Goal: Complete application form

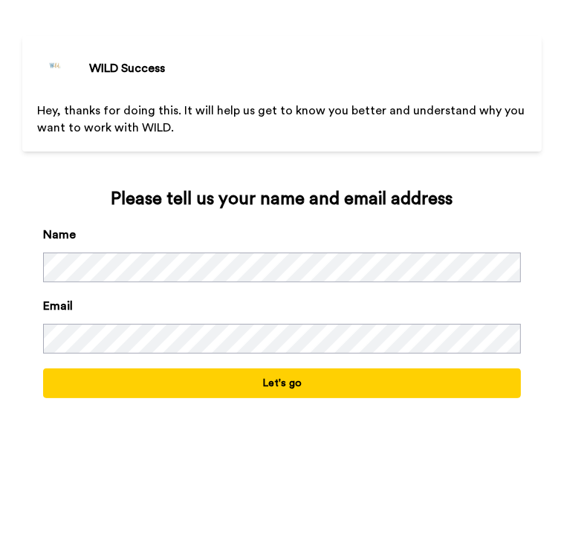
click at [230, 385] on button "Let's go" at bounding box center [281, 384] width 477 height 30
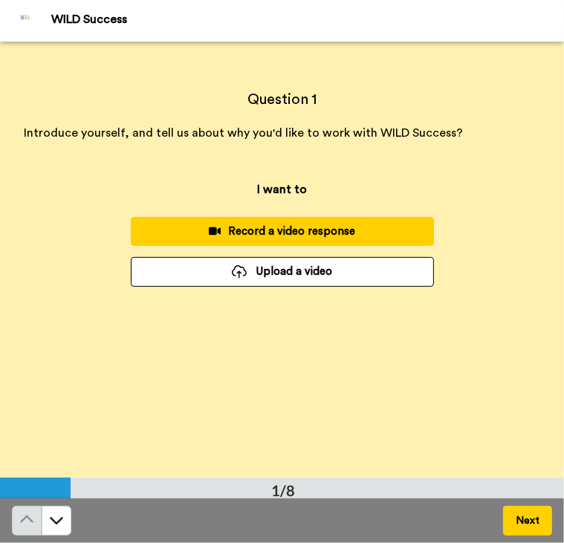
click at [516, 516] on button "Next" at bounding box center [527, 521] width 49 height 30
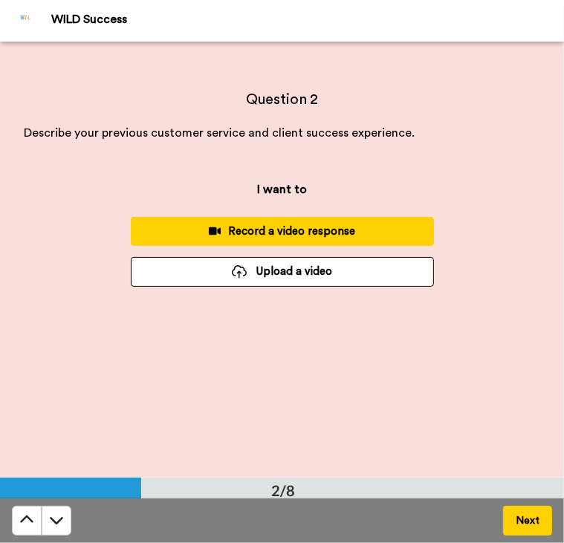
scroll to position [437, 0]
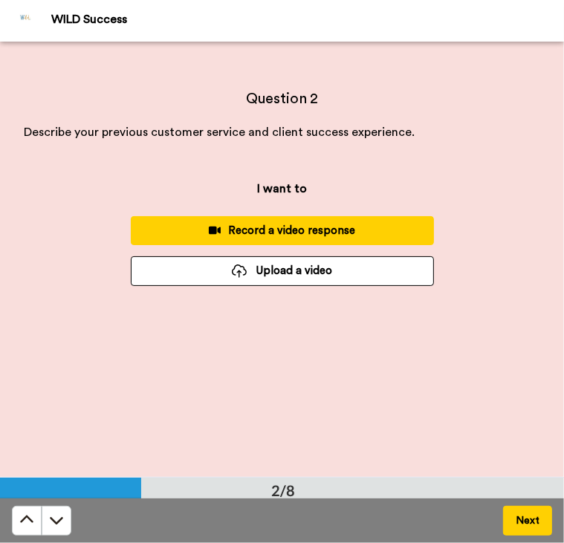
click at [516, 516] on button "Next" at bounding box center [527, 521] width 49 height 30
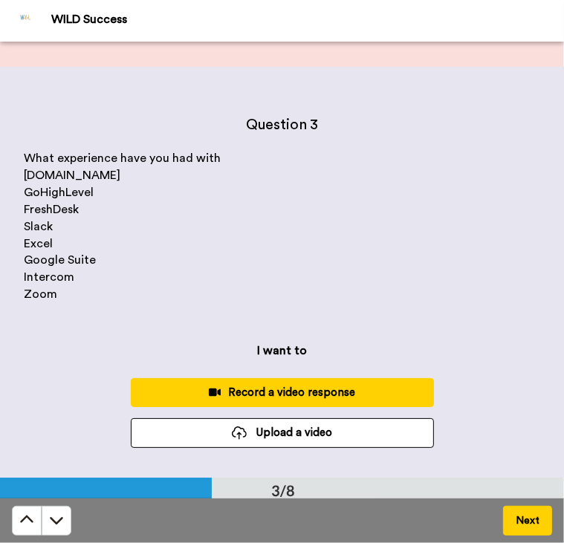
scroll to position [873, 0]
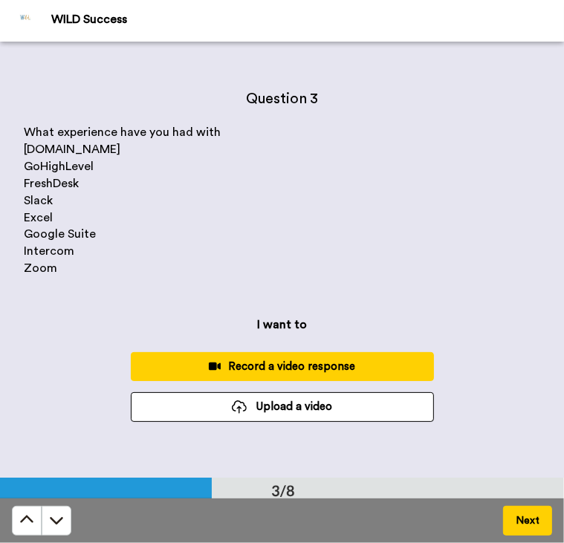
click at [531, 522] on button "Next" at bounding box center [527, 521] width 49 height 30
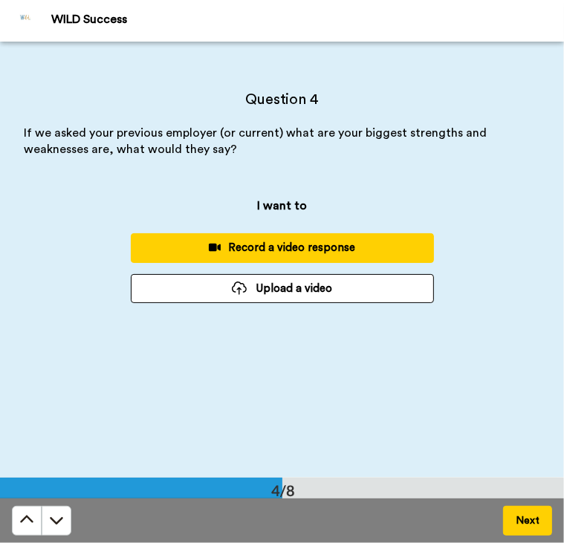
scroll to position [1310, 0]
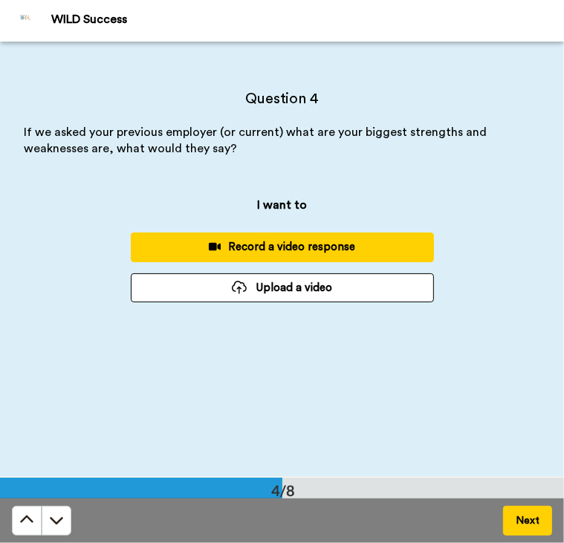
click at [525, 517] on button "Next" at bounding box center [527, 521] width 49 height 30
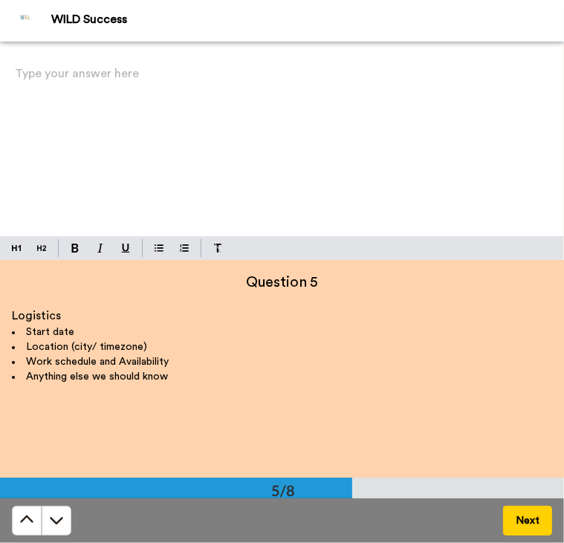
scroll to position [1746, 0]
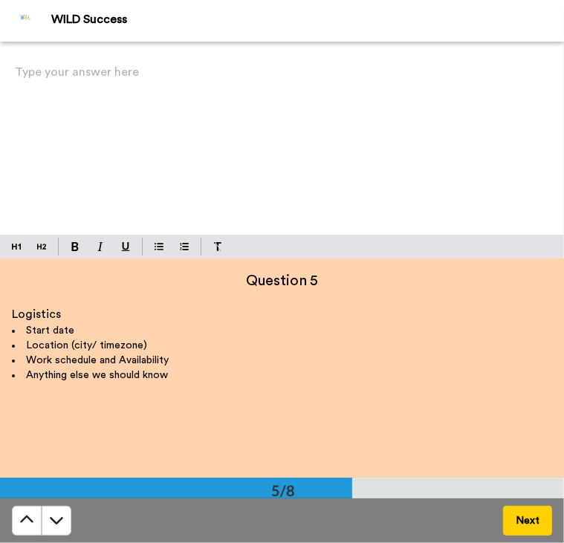
click at [522, 533] on button "Next" at bounding box center [527, 521] width 49 height 30
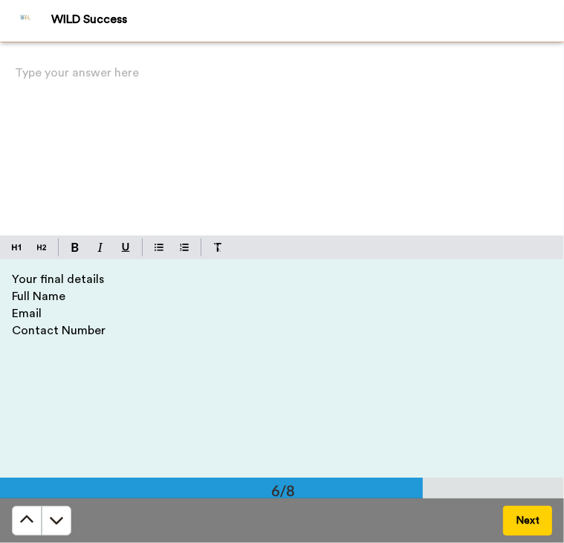
scroll to position [0, 0]
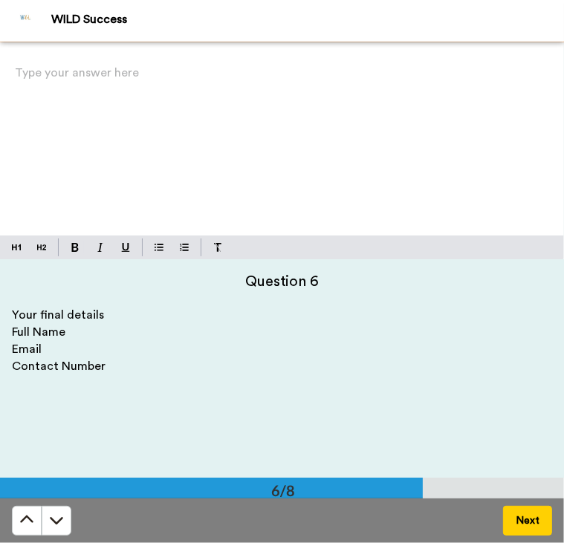
click at [520, 531] on button "Next" at bounding box center [527, 521] width 49 height 30
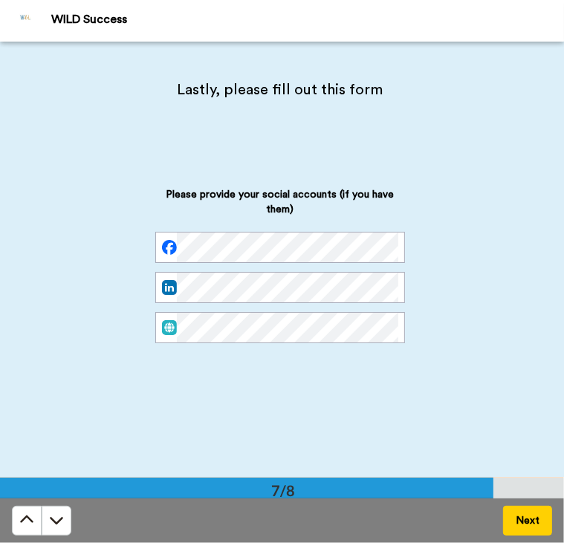
scroll to position [2618, 0]
click at [24, 529] on button at bounding box center [27, 521] width 30 height 30
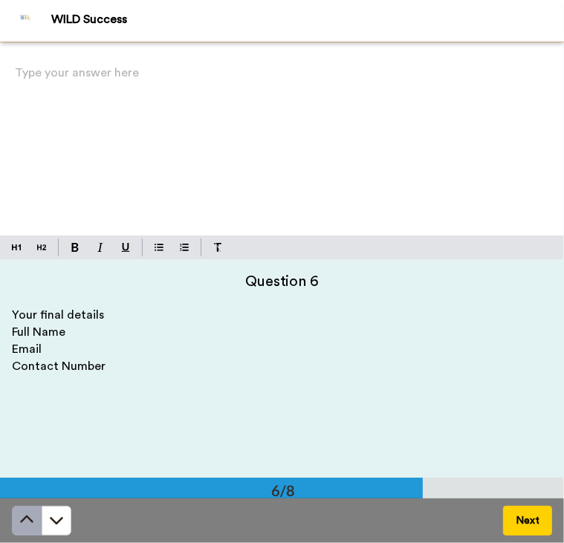
click at [24, 529] on button at bounding box center [27, 521] width 30 height 30
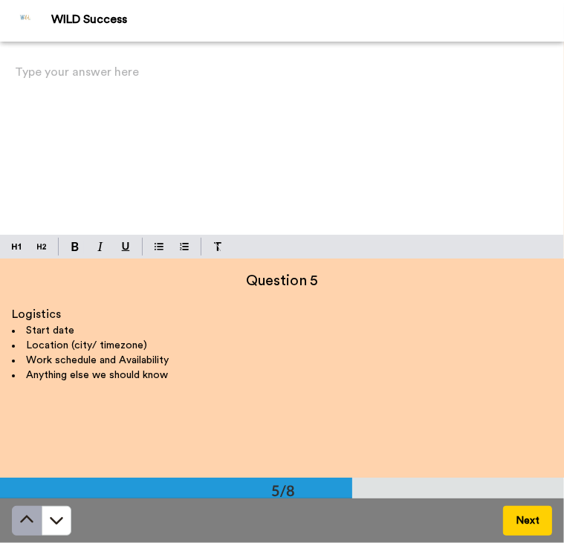
click at [24, 529] on button at bounding box center [27, 521] width 30 height 30
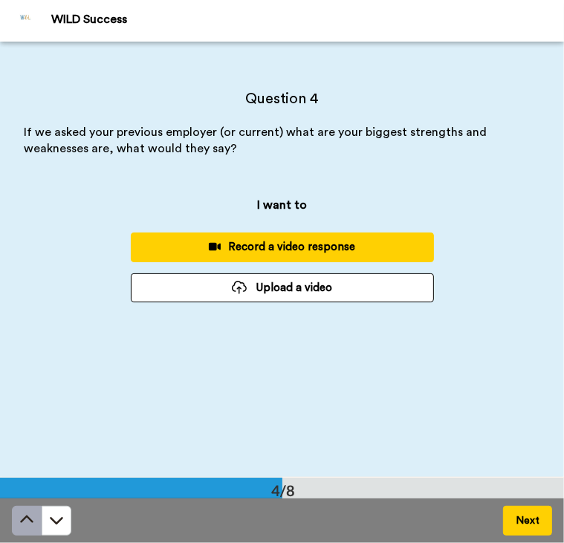
click at [24, 529] on button at bounding box center [27, 521] width 30 height 30
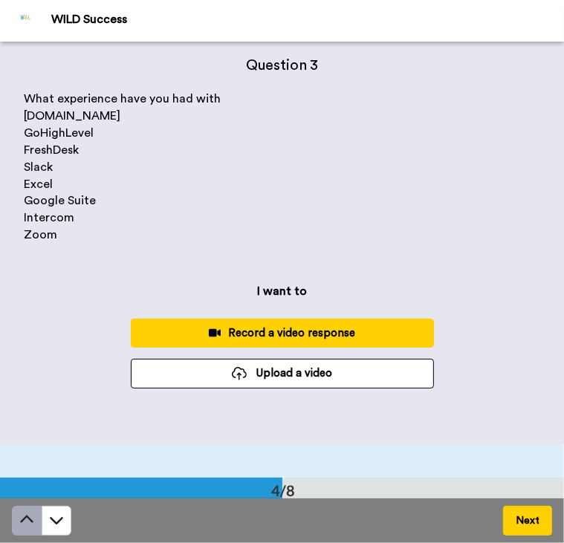
click at [24, 529] on button at bounding box center [27, 521] width 30 height 30
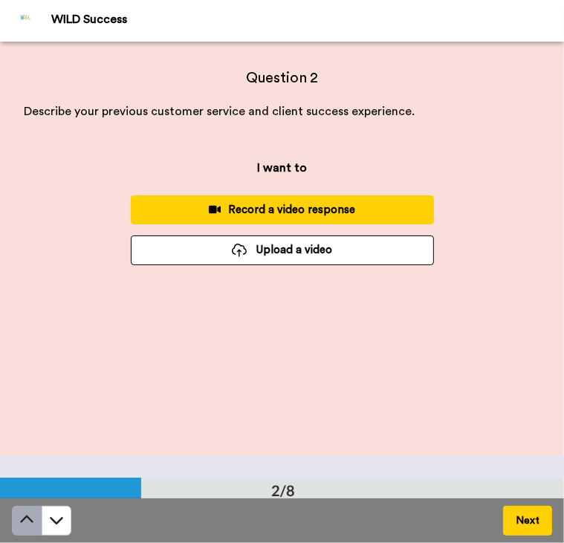
click at [24, 529] on button at bounding box center [27, 521] width 30 height 30
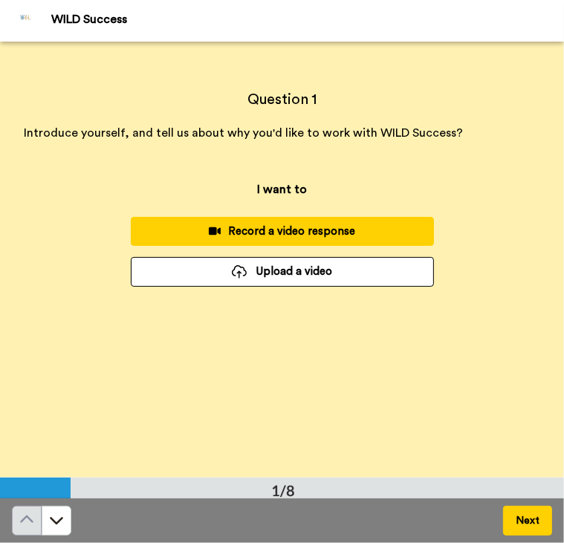
scroll to position [0, 0]
click at [523, 531] on button "Next" at bounding box center [527, 521] width 49 height 30
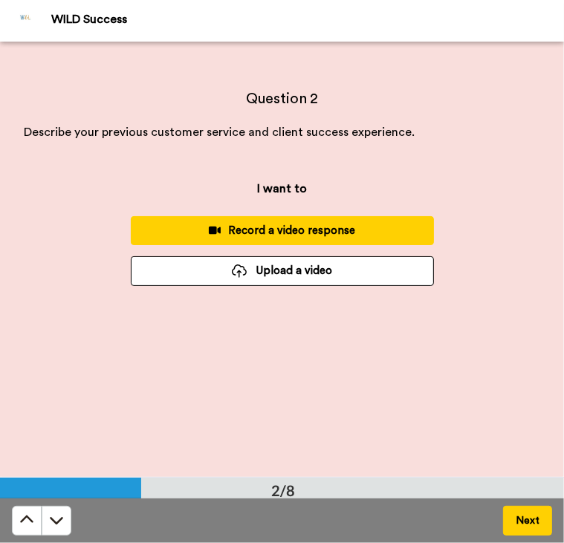
click at [523, 531] on button "Next" at bounding box center [527, 521] width 49 height 30
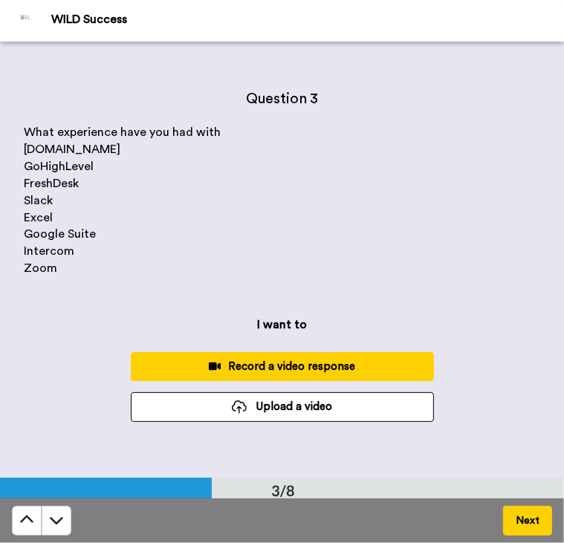
click at [523, 531] on button "Next" at bounding box center [527, 521] width 49 height 30
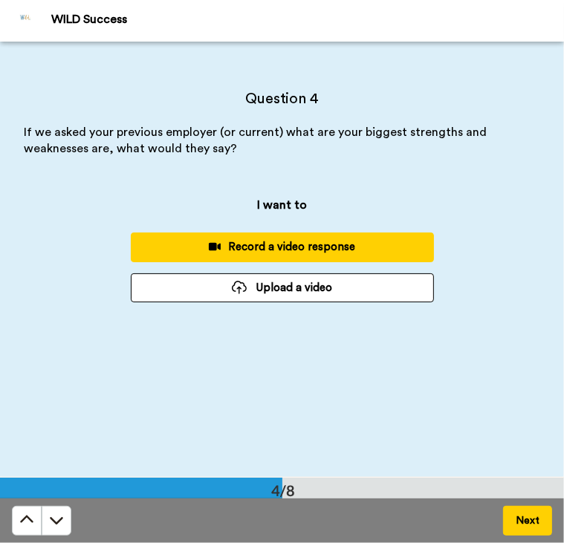
click at [523, 531] on button "Next" at bounding box center [527, 521] width 49 height 30
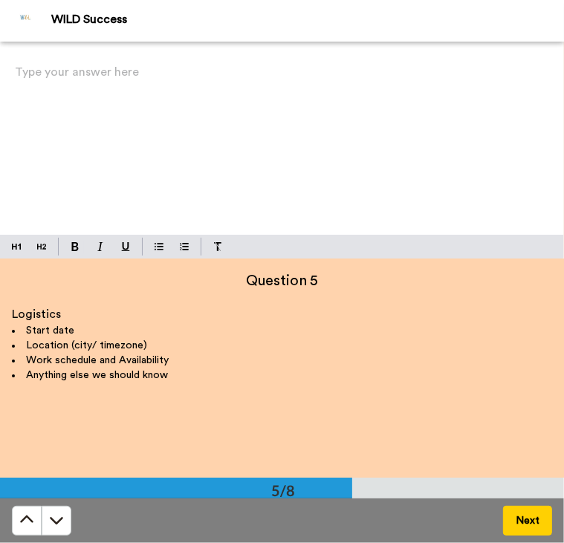
click at [523, 531] on button "Next" at bounding box center [527, 521] width 49 height 30
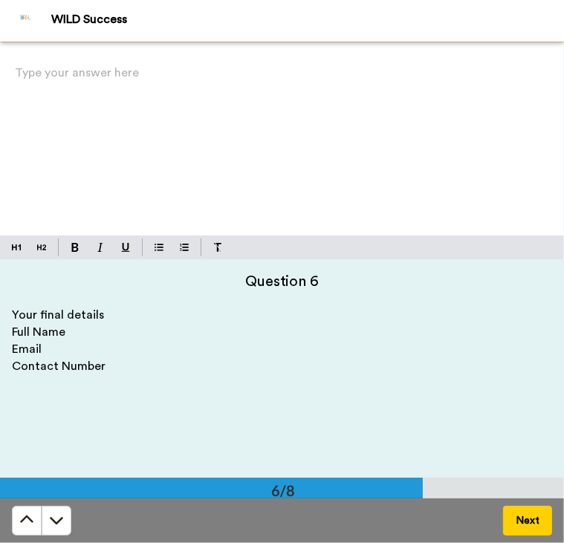
click at [523, 531] on button "Next" at bounding box center [527, 521] width 49 height 30
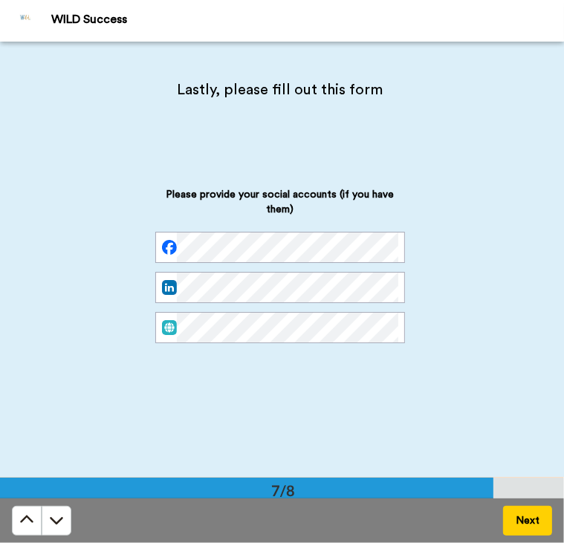
click at [523, 531] on button "Next" at bounding box center [527, 521] width 49 height 30
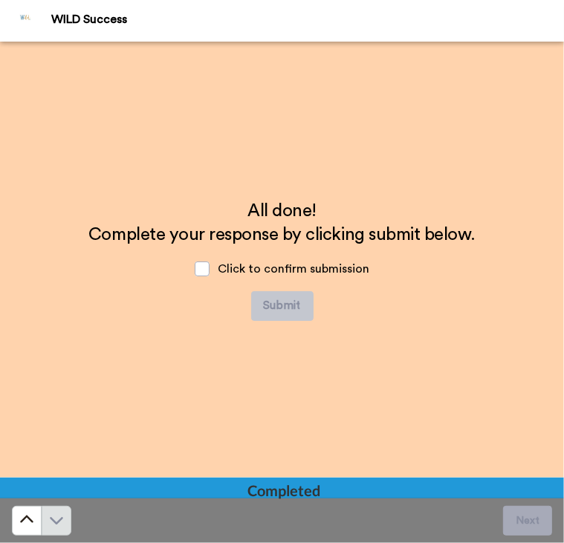
scroll to position [3055, 0]
click at [27, 519] on icon at bounding box center [26, 520] width 15 height 15
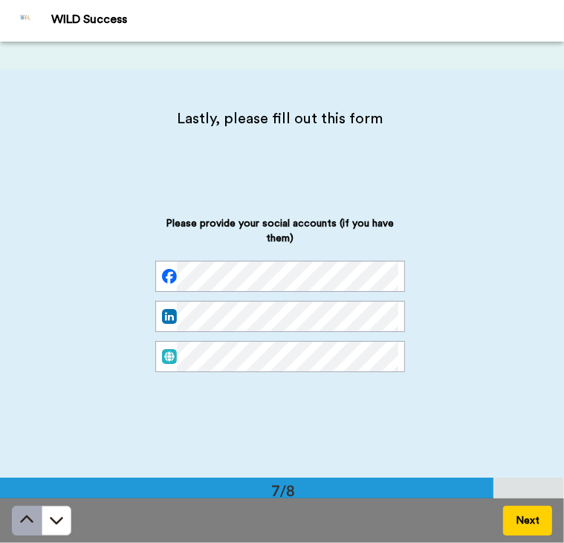
click at [27, 519] on icon at bounding box center [26, 520] width 15 height 15
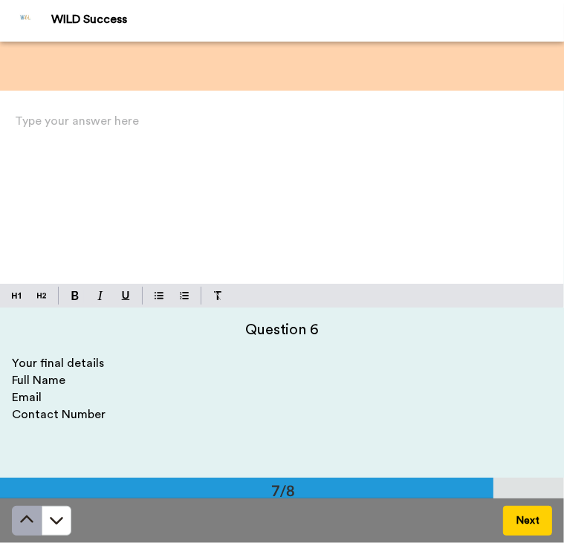
click at [27, 519] on icon at bounding box center [26, 520] width 15 height 15
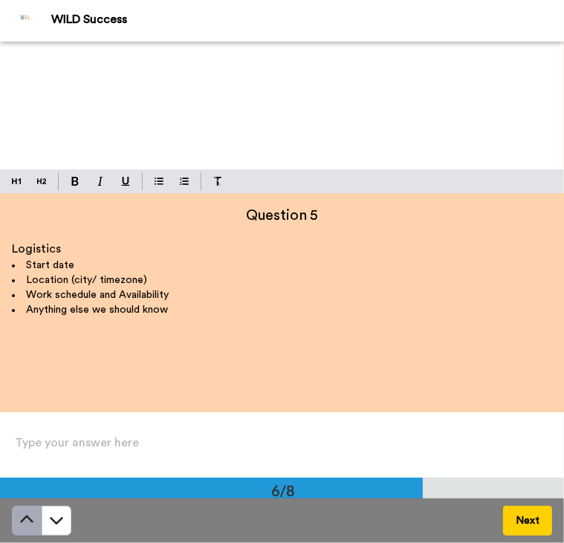
click at [27, 519] on icon at bounding box center [26, 520] width 15 height 15
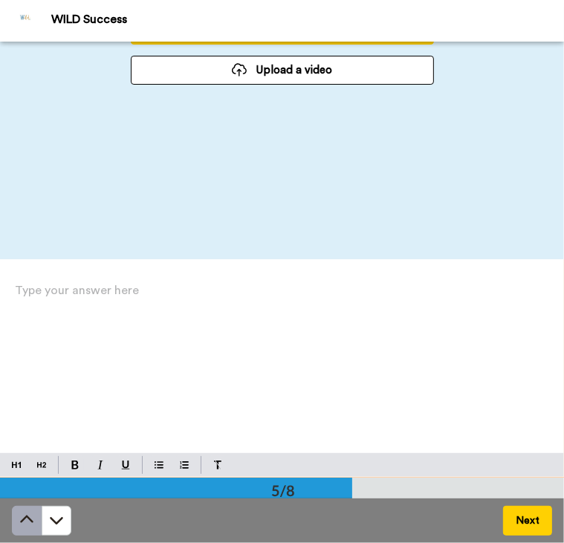
click at [27, 519] on icon at bounding box center [26, 520] width 15 height 15
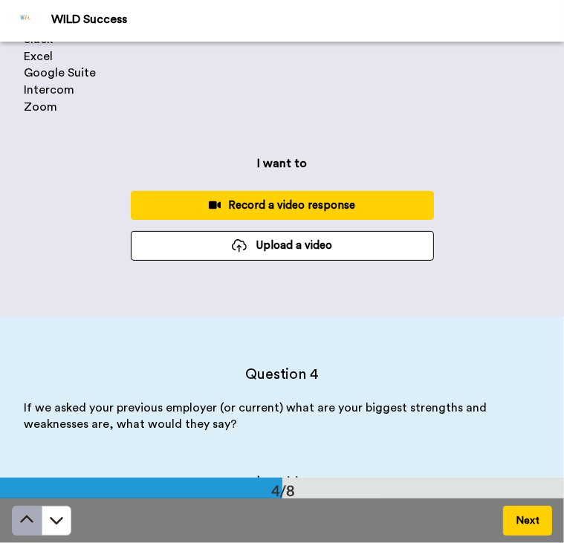
click at [27, 519] on icon at bounding box center [26, 520] width 15 height 15
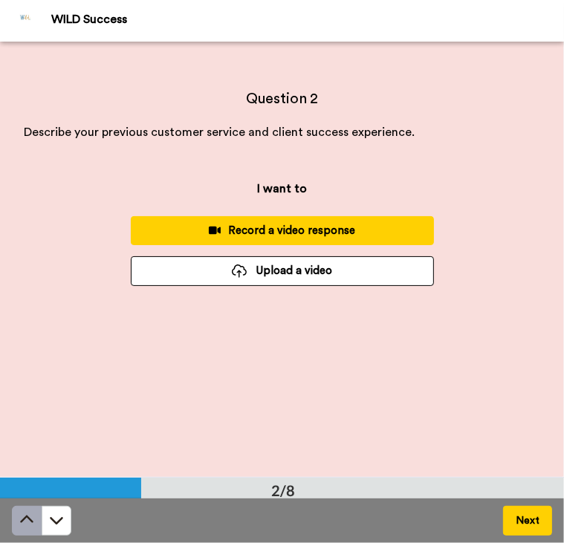
click at [27, 519] on icon at bounding box center [26, 520] width 15 height 15
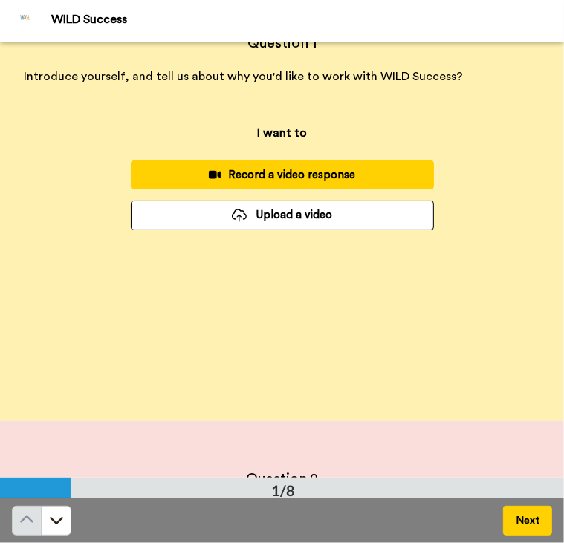
scroll to position [0, 0]
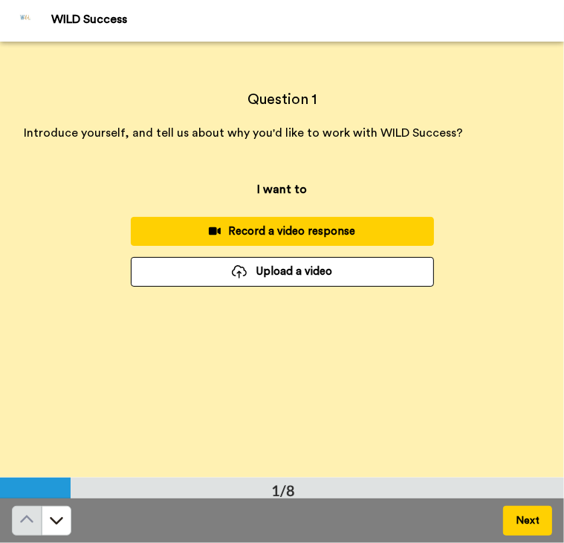
click at [276, 224] on div "Record a video response" at bounding box center [282, 232] width 279 height 16
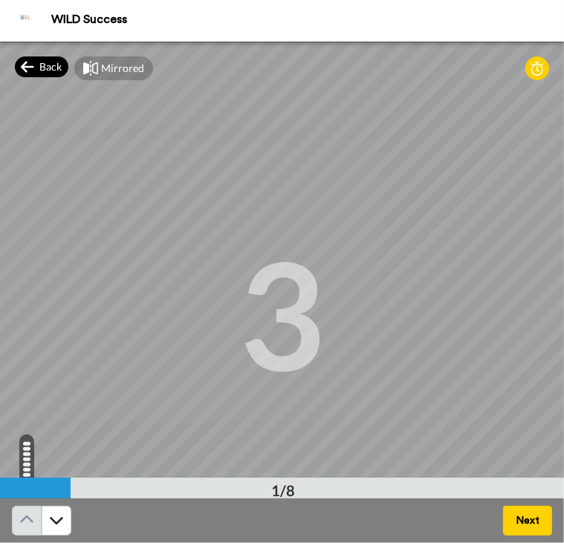
click at [36, 64] on div "Back" at bounding box center [41, 66] width 53 height 21
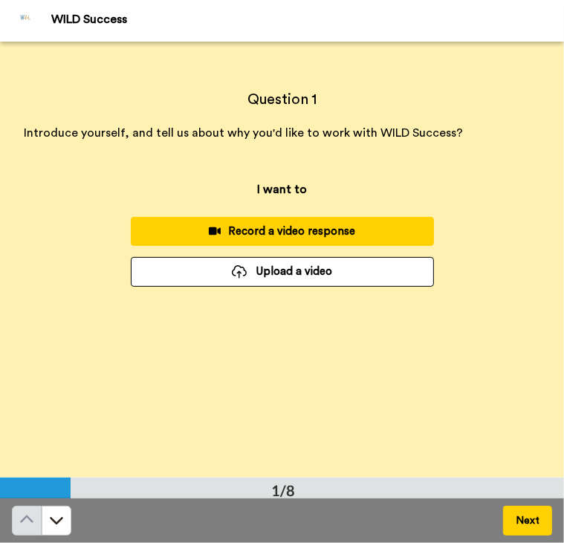
click at [341, 230] on div "Record a video response" at bounding box center [282, 232] width 279 height 16
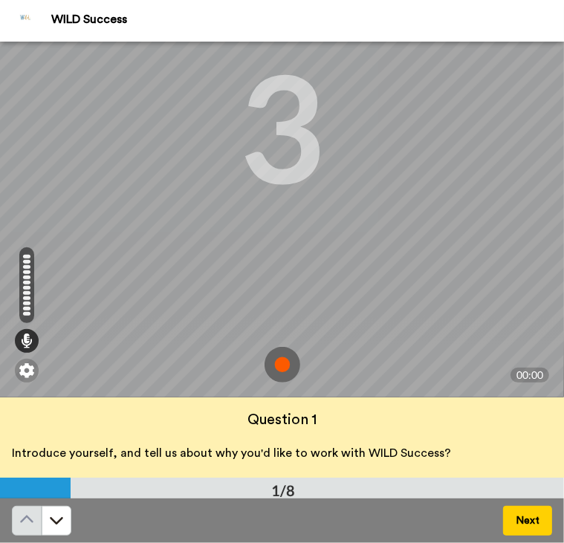
scroll to position [190, 0]
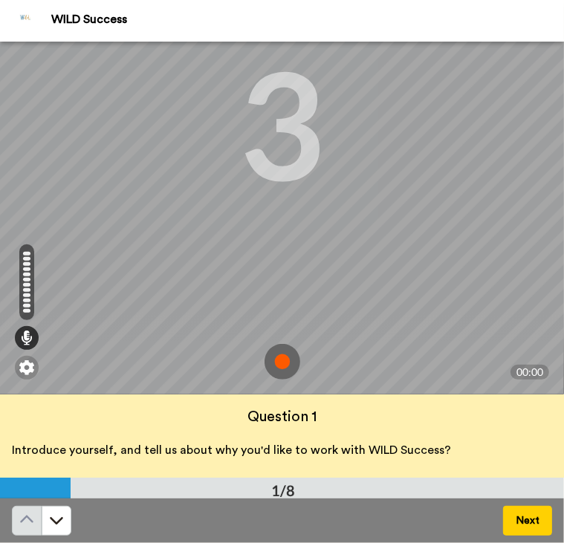
click at [279, 366] on img at bounding box center [283, 362] width 36 height 36
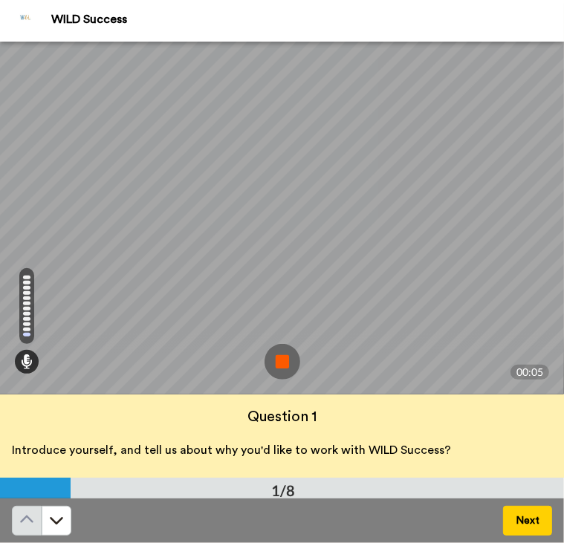
click at [279, 366] on img at bounding box center [283, 362] width 36 height 36
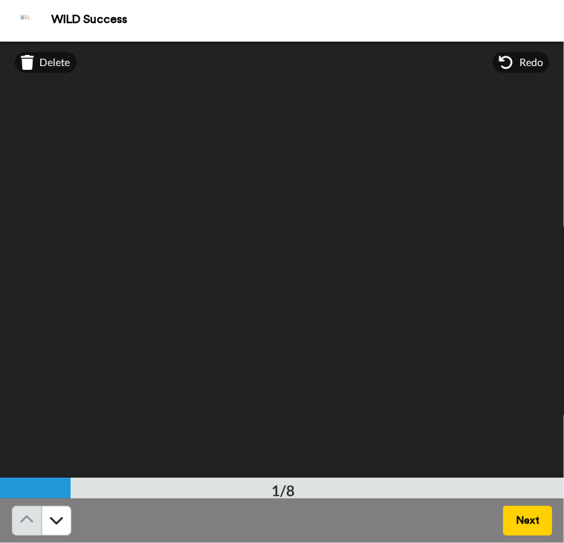
scroll to position [0, 0]
click at [46, 68] on span "Delete" at bounding box center [55, 66] width 30 height 15
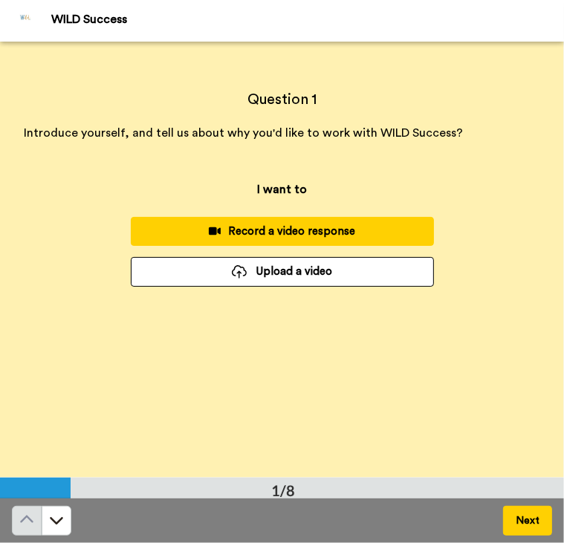
click at [311, 222] on button "Record a video response" at bounding box center [282, 231] width 303 height 29
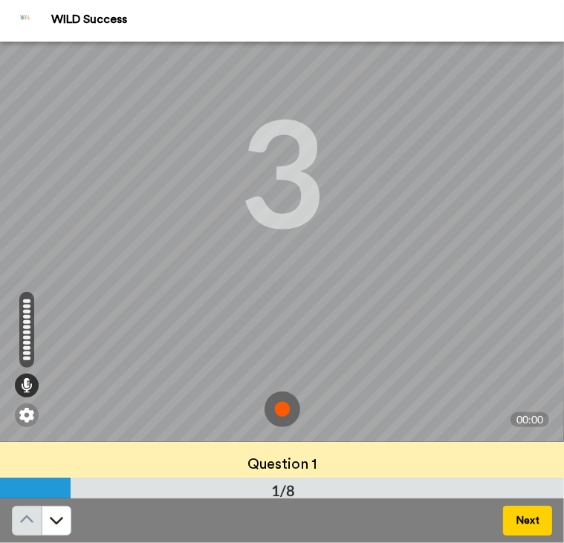
scroll to position [150, 0]
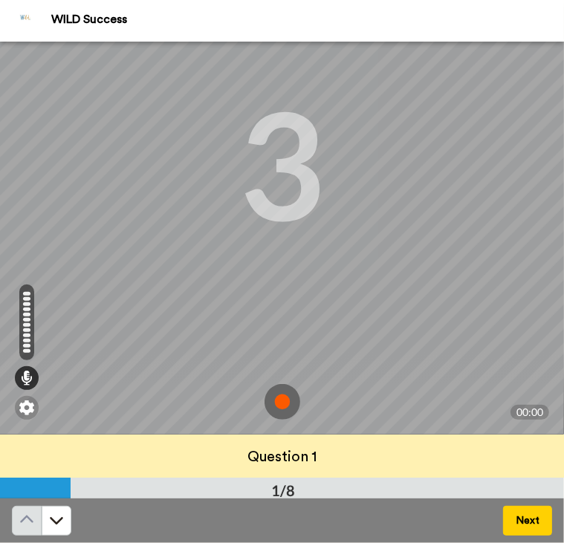
click at [276, 396] on img at bounding box center [283, 402] width 36 height 36
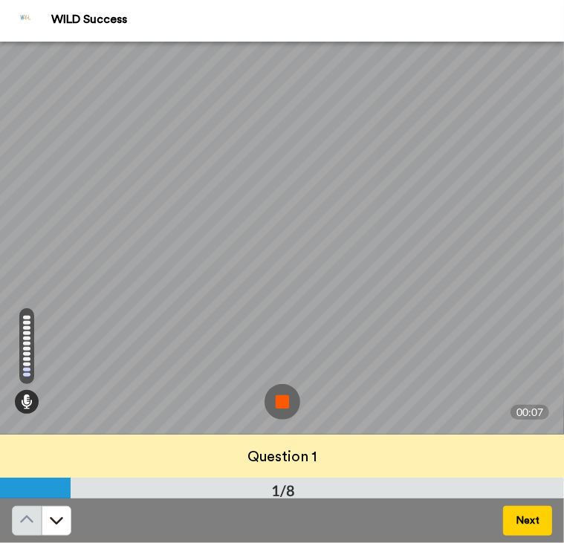
scroll to position [190, 0]
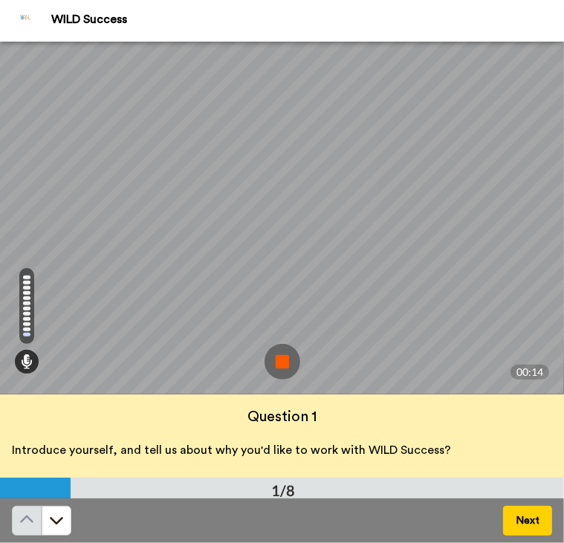
click at [265, 363] on img at bounding box center [283, 362] width 36 height 36
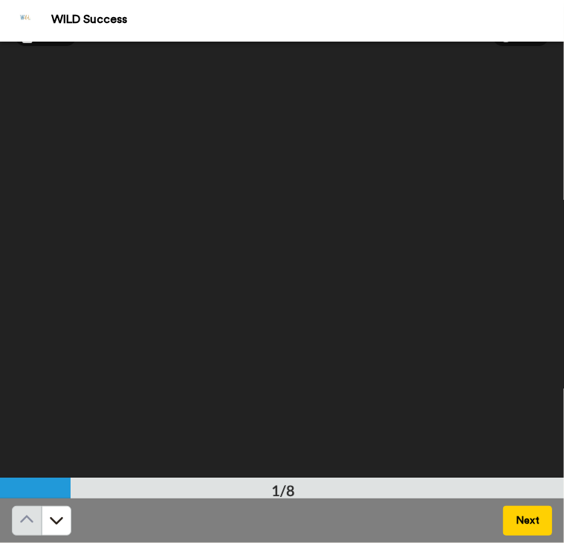
scroll to position [0, 0]
click at [507, 56] on div "Mirrored Redo" at bounding box center [282, 67] width 564 height 51
click at [519, 71] on span "Redo" at bounding box center [531, 66] width 24 height 15
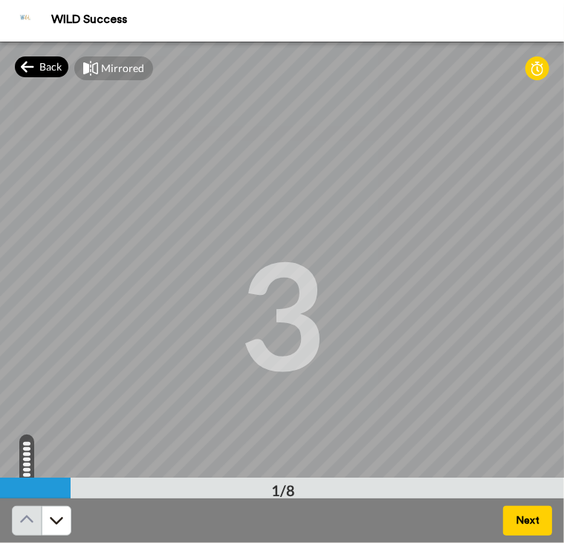
click at [38, 64] on div "Back" at bounding box center [41, 66] width 53 height 21
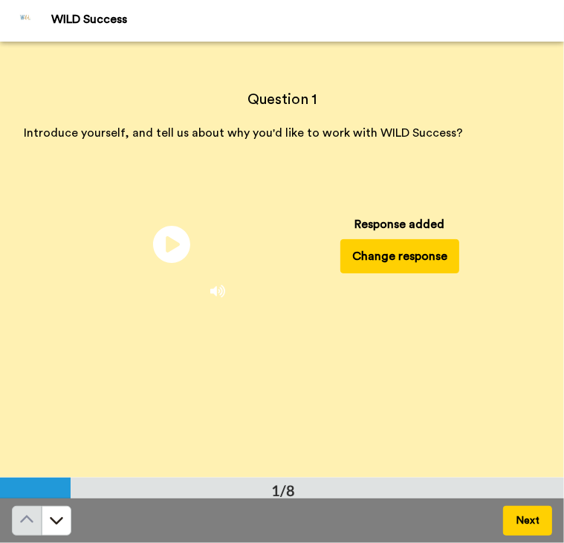
click at [353, 259] on button "Change response" at bounding box center [399, 256] width 119 height 34
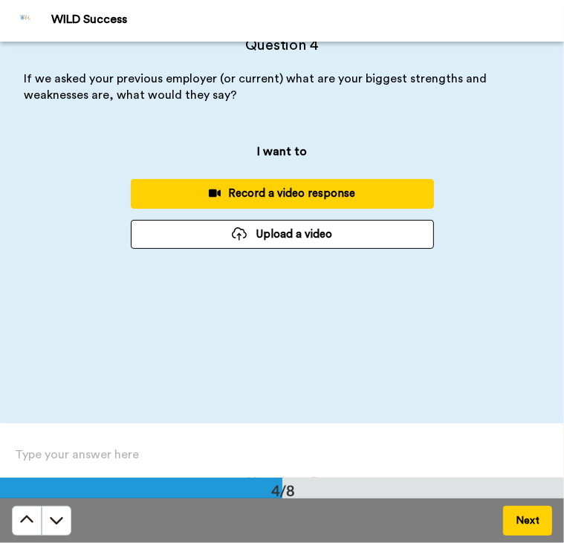
scroll to position [1358, 0]
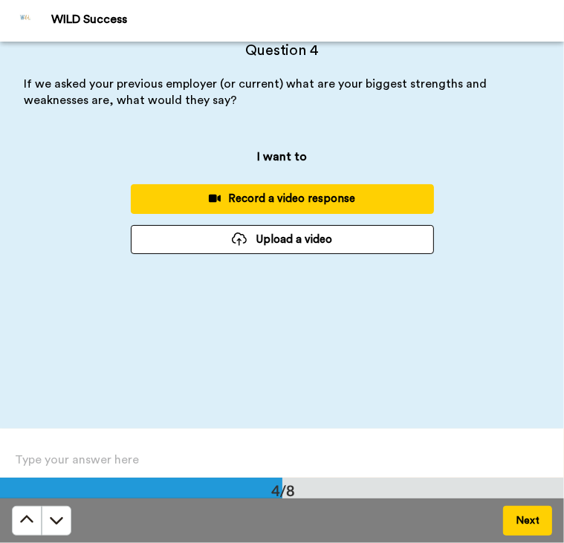
click at [522, 221] on div "I want to Record a video response Upload a video" at bounding box center [282, 201] width 564 height 136
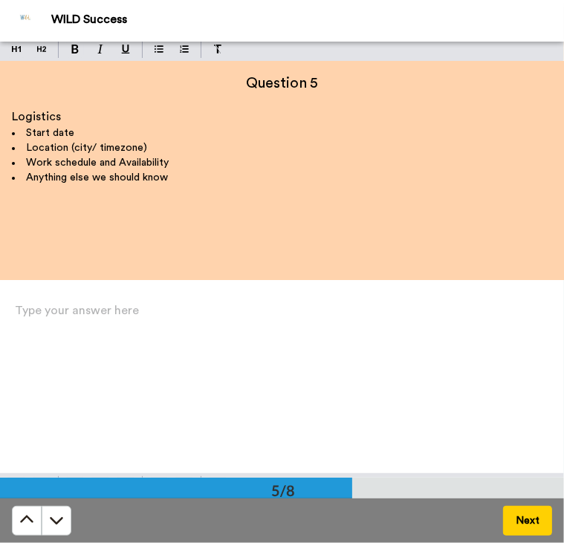
scroll to position [1949, 0]
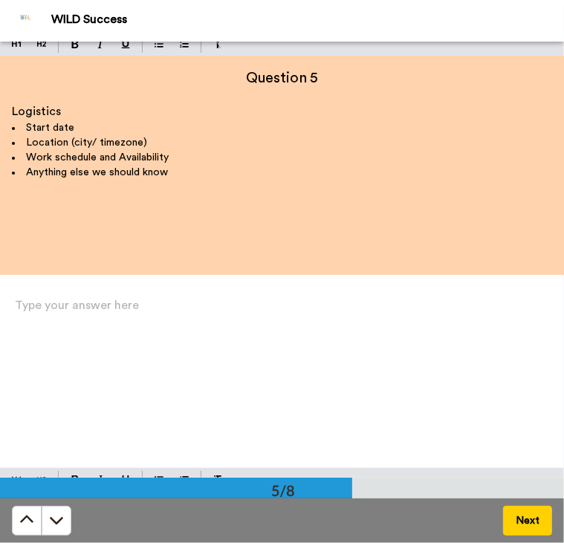
click at [205, 363] on div "Question 6 Your final details Full Name Email Contact Number Next Type your ans…" at bounding box center [282, 492] width 564 height 436
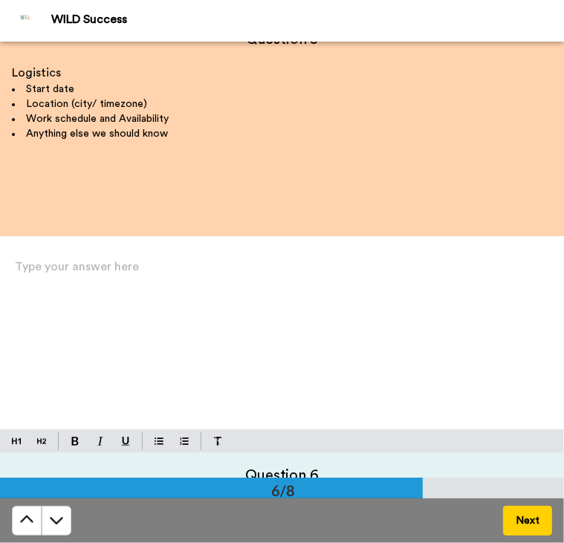
scroll to position [1932, 0]
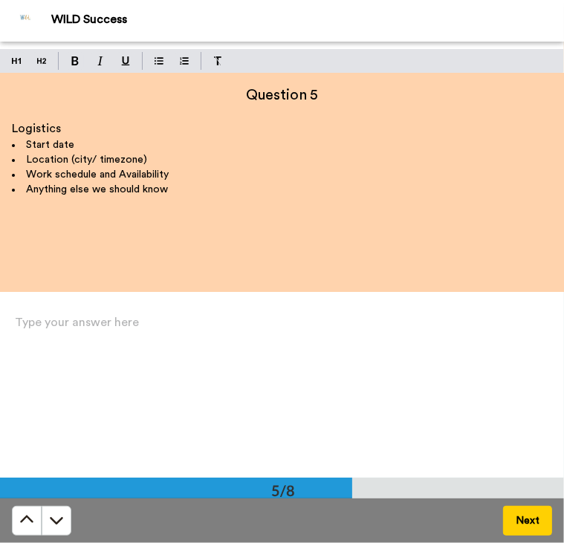
click at [65, 319] on div "Question 6 Your final details Full Name Email Contact Number Next Type your ans…" at bounding box center [282, 509] width 564 height 436
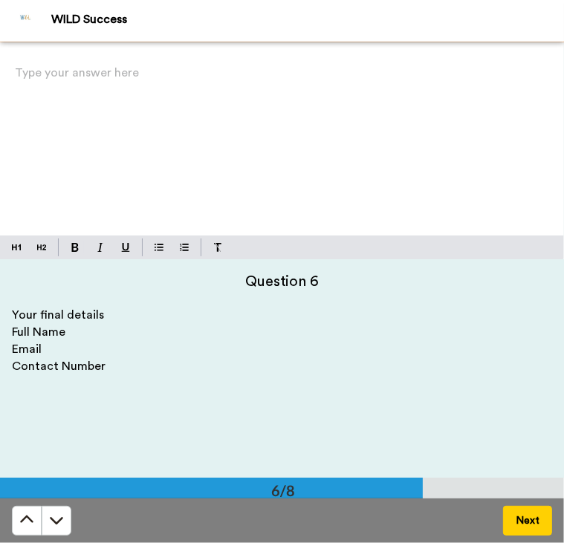
scroll to position [2182, 0]
click at [104, 322] on p "Your final details" at bounding box center [282, 315] width 540 height 17
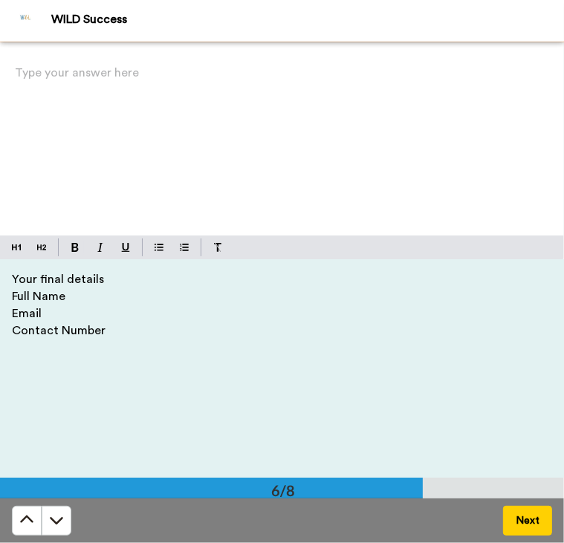
click at [273, 421] on div "Your final details Full Name Email Contact Number" at bounding box center [282, 362] width 540 height 183
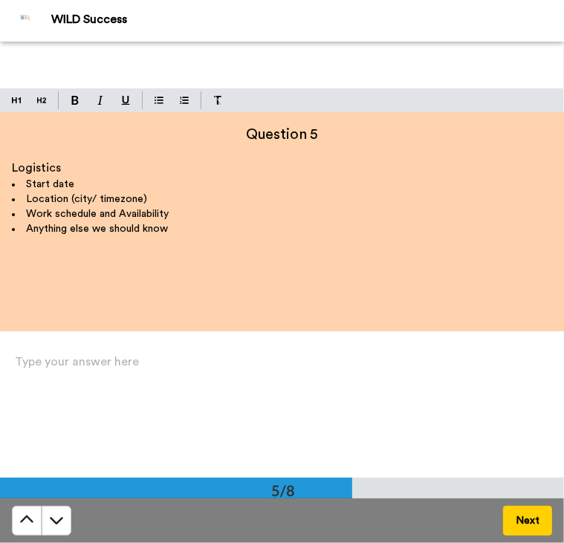
scroll to position [1882, 0]
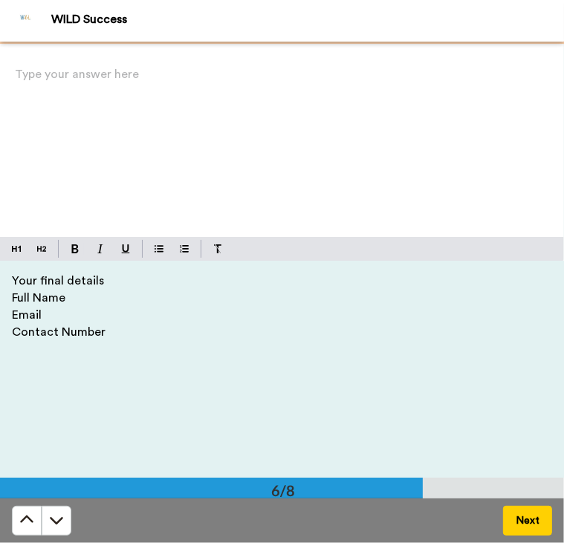
scroll to position [2182, 0]
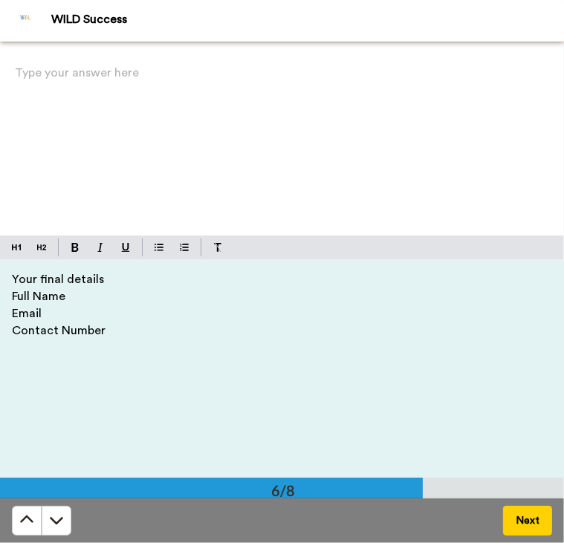
click at [48, 84] on p "Type your answer here ﻿" at bounding box center [282, 78] width 534 height 21
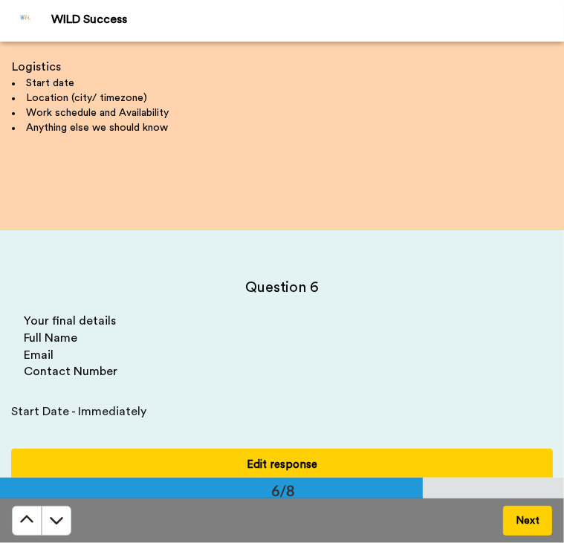
scroll to position [2003, 0]
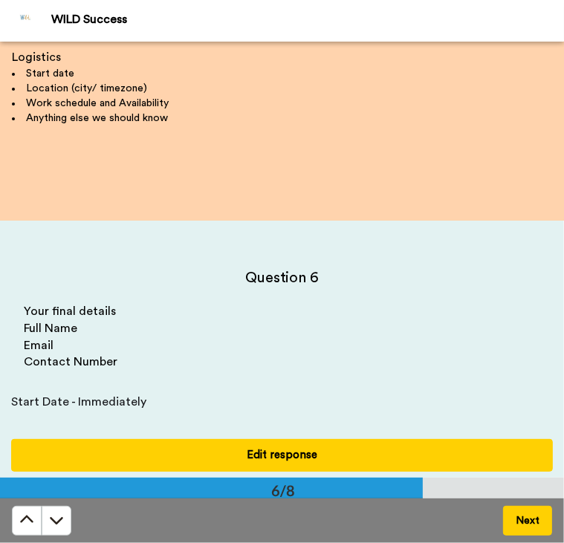
click at [51, 159] on div "Question 5 Logistics Start date Location (city/ timezone) Work schedule and Ava…" at bounding box center [282, 2] width 564 height 436
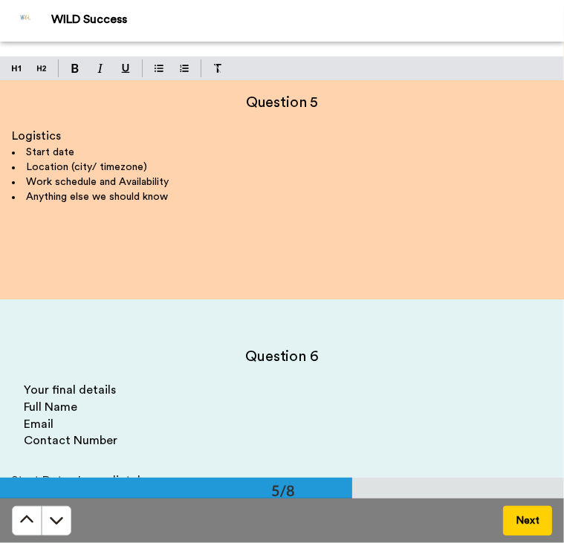
scroll to position [36, 0]
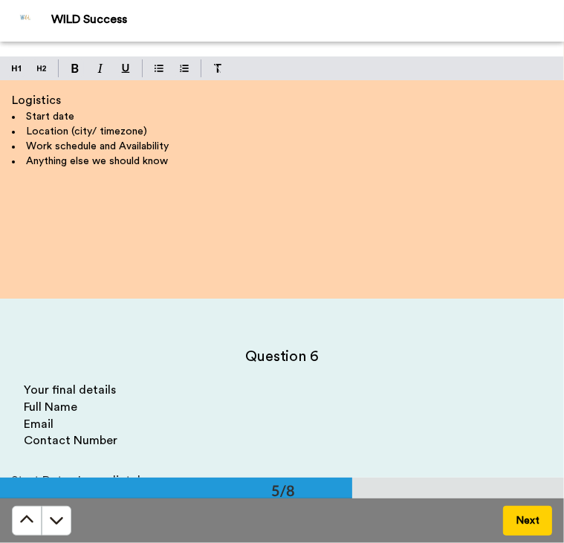
click at [171, 230] on div "Logistics Start date Location (city/ timezone) Work schedule and Availability A…" at bounding box center [282, 183] width 540 height 183
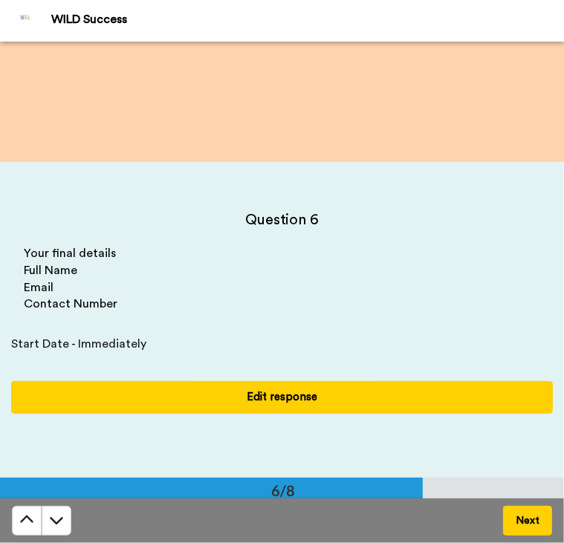
scroll to position [2036, 0]
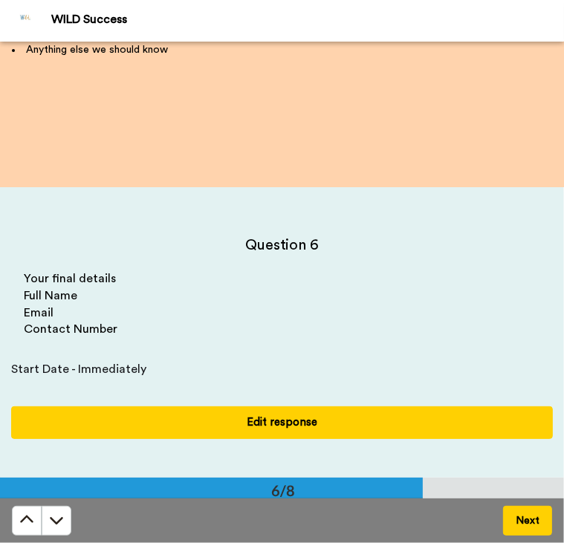
click at [305, 409] on button "Edit response" at bounding box center [282, 422] width 542 height 32
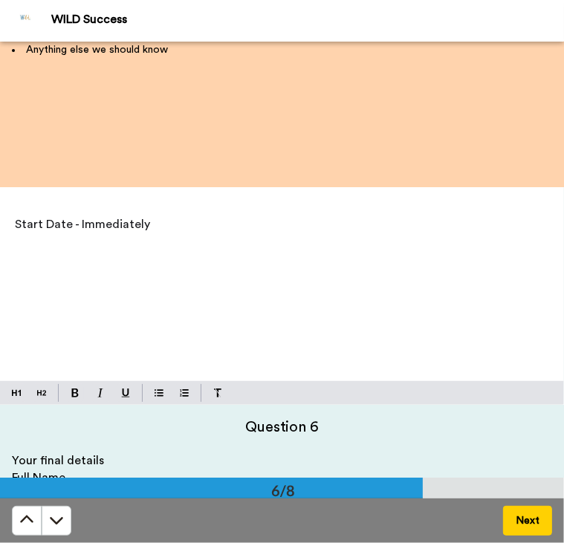
click at [217, 231] on p "Start Date - Immediately" at bounding box center [282, 224] width 534 height 21
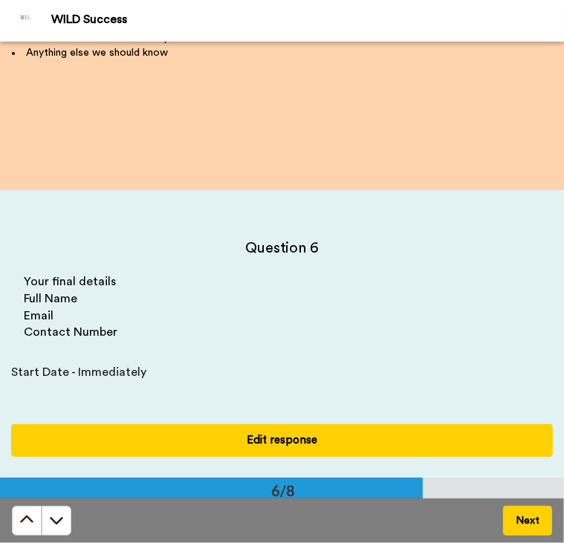
scroll to position [2113, 0]
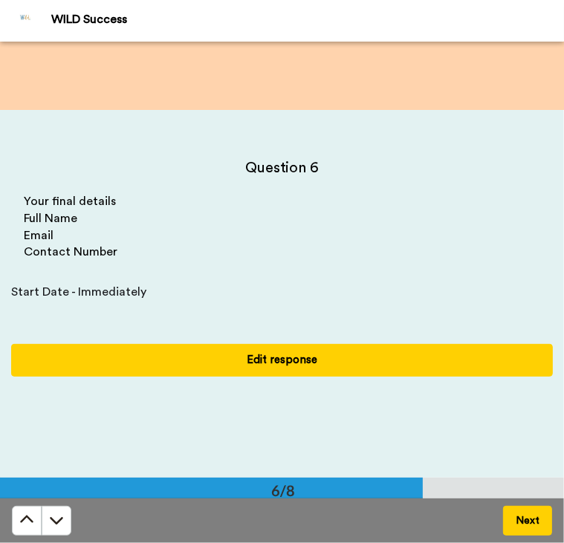
click at [293, 369] on button "Edit response" at bounding box center [282, 360] width 542 height 32
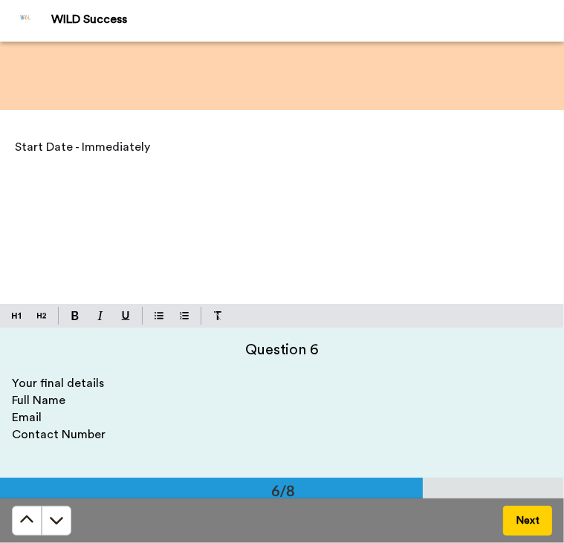
click at [107, 172] on p "﻿" at bounding box center [282, 168] width 534 height 21
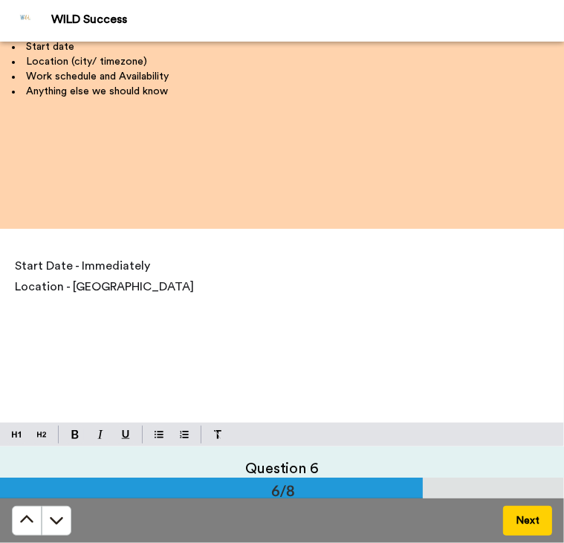
scroll to position [1974, 0]
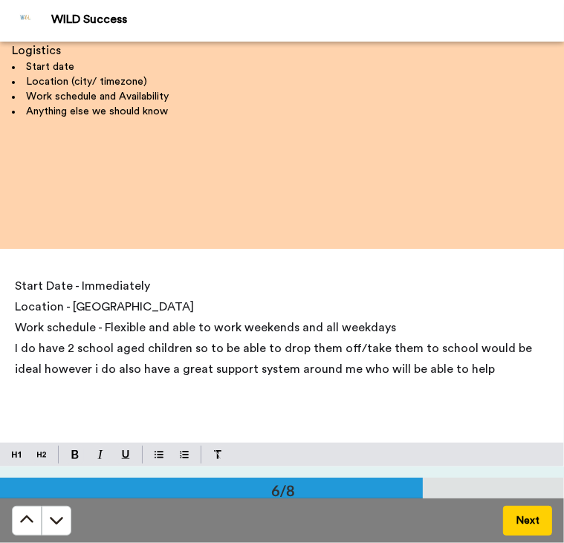
drag, startPoint x: 479, startPoint y: 379, endPoint x: 11, endPoint y: 285, distance: 476.8
click at [11, 285] on div "Start Date - Immediately Location - [GEOGRAPHIC_DATA] Work schedule - Flexible …" at bounding box center [282, 357] width 564 height 174
copy div "Start Date - Immediately Location - [GEOGRAPHIC_DATA] Work schedule - Flexible …"
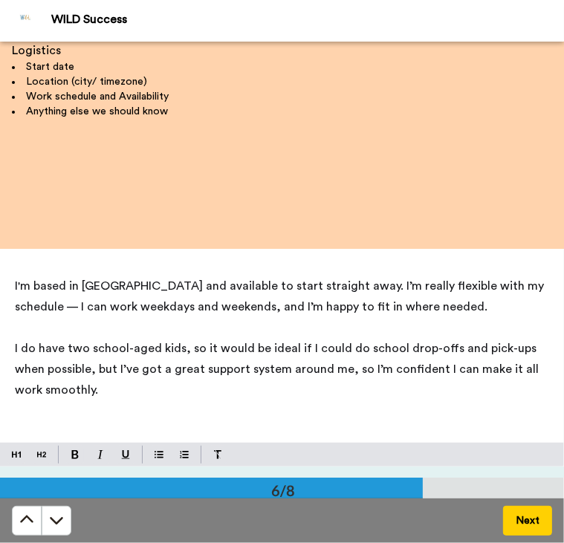
click at [508, 284] on span "I'm based in [GEOGRAPHIC_DATA] and available to start straight away. I’m really…" at bounding box center [281, 296] width 532 height 33
drag, startPoint x: 552, startPoint y: 211, endPoint x: 551, endPoint y: 249, distance: 37.9
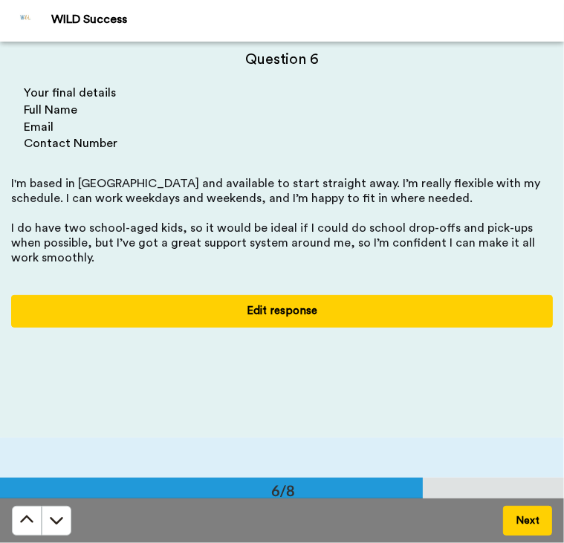
scroll to position [2267, 0]
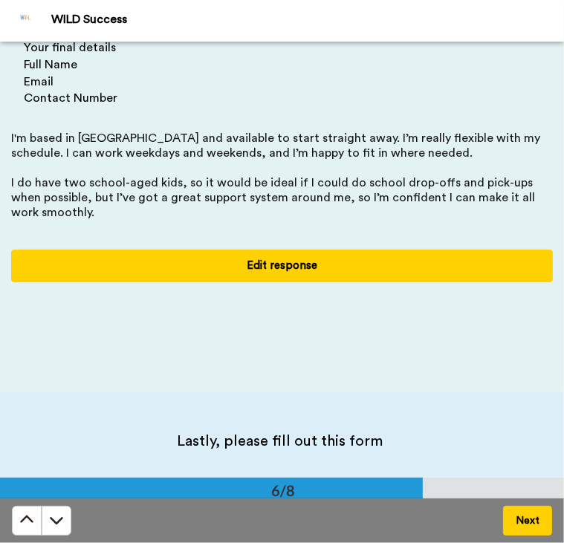
click at [118, 51] on p "Your final details" at bounding box center [282, 47] width 516 height 17
click at [239, 256] on button "Edit response" at bounding box center [282, 266] width 542 height 32
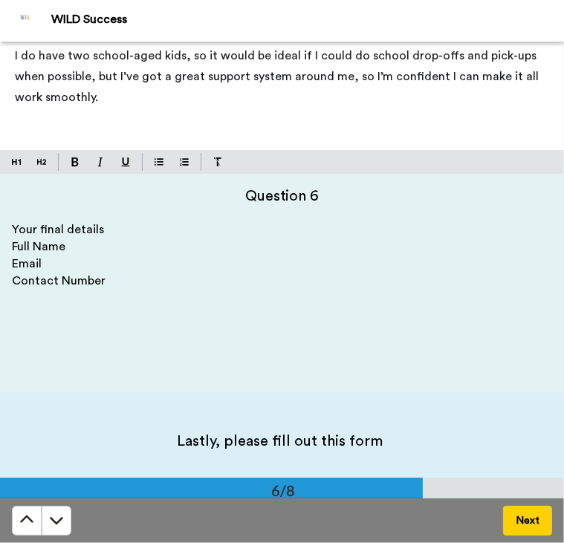
click at [134, 226] on p "Your final details" at bounding box center [282, 229] width 540 height 17
click at [106, 228] on p "Your final details" at bounding box center [282, 229] width 540 height 17
click at [117, 103] on p "I do have two school-aged kids, so it would be ideal if I could do school drop-…" at bounding box center [282, 76] width 534 height 62
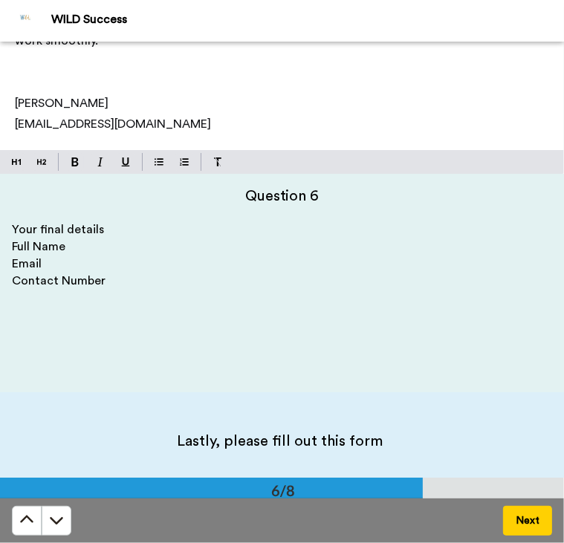
scroll to position [2202, 0]
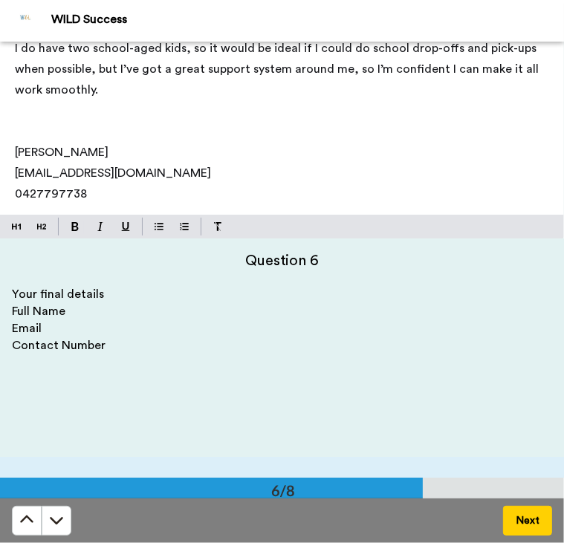
click at [530, 531] on button "Next" at bounding box center [527, 521] width 49 height 30
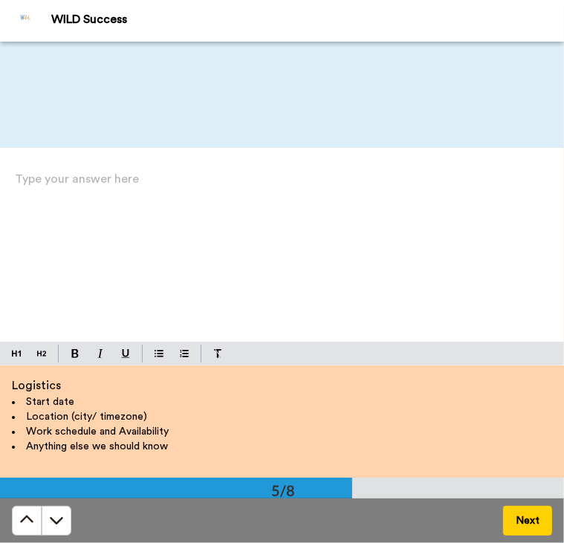
scroll to position [1670, 0]
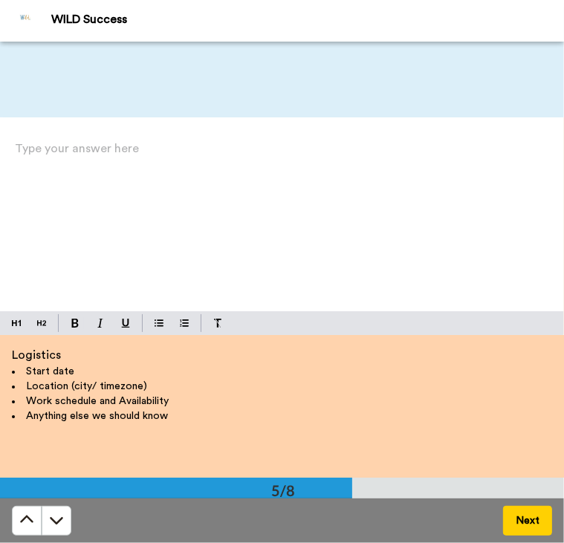
click at [250, 151] on p "Type your answer here ﻿" at bounding box center [282, 154] width 534 height 21
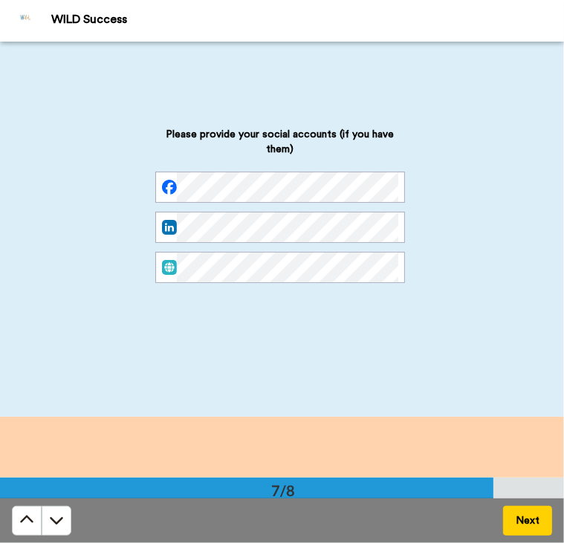
scroll to position [2618, 0]
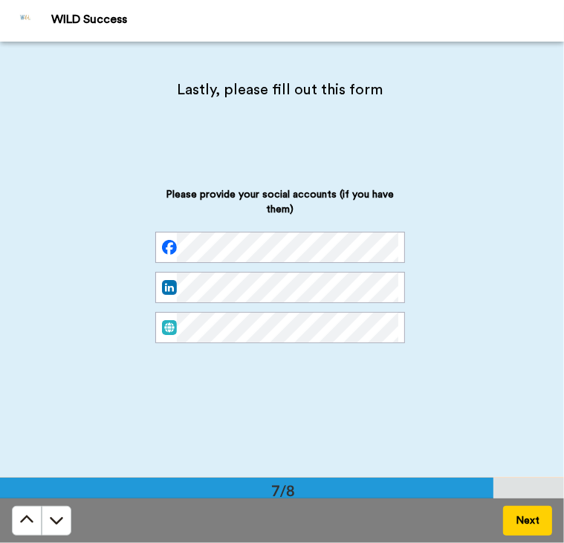
click at [247, 157] on div "Lastly, please fill out this form Please provide your social accounts (if you h…" at bounding box center [286, 259] width 524 height 359
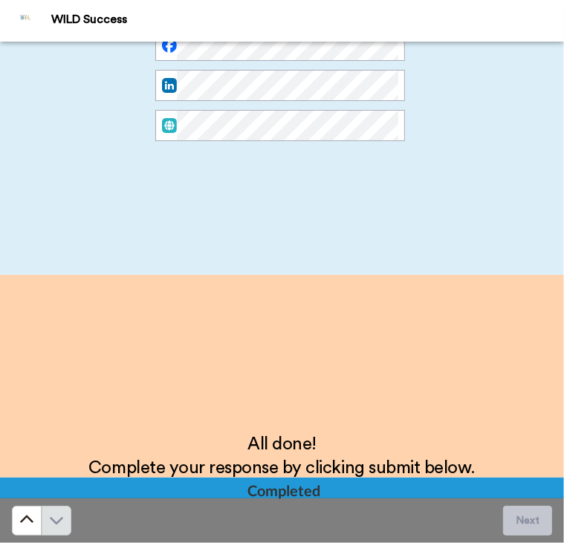
scroll to position [2841, 0]
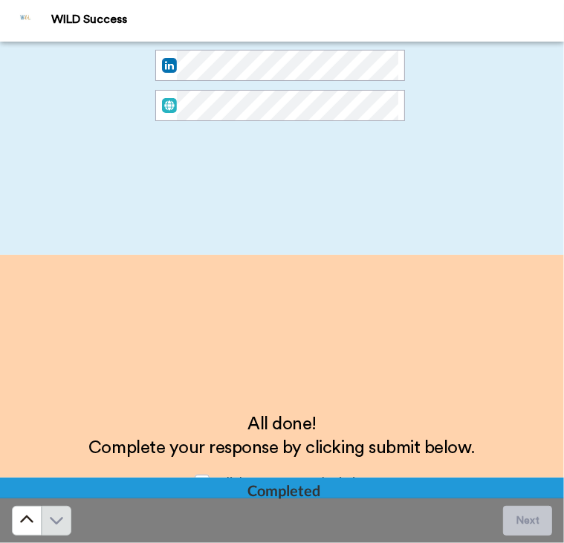
drag, startPoint x: 555, startPoint y: 395, endPoint x: 558, endPoint y: 412, distance: 17.3
click at [558, 412] on div "Question 1 Introduce yourself, and tell us about why you'd like to work with WI…" at bounding box center [282, 260] width 564 height 436
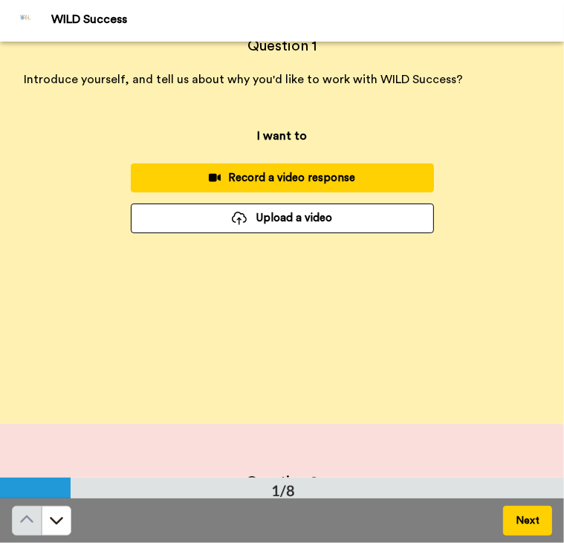
scroll to position [0, 0]
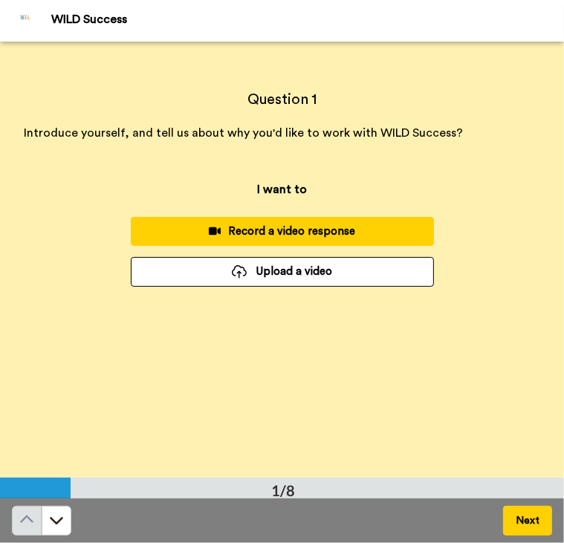
click at [342, 192] on div "I want to Record a video response Upload a video" at bounding box center [282, 234] width 333 height 136
